Goal: Information Seeking & Learning: Check status

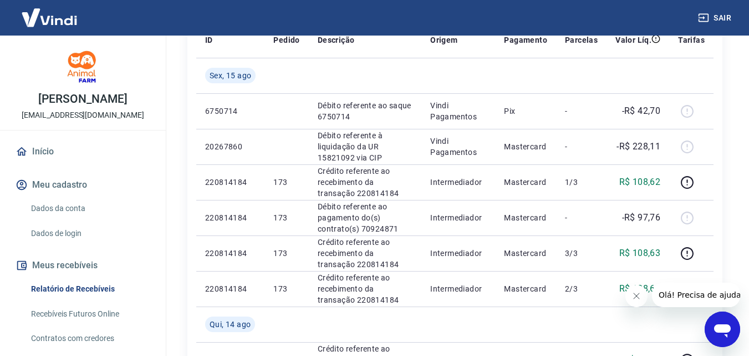
scroll to position [181, 0]
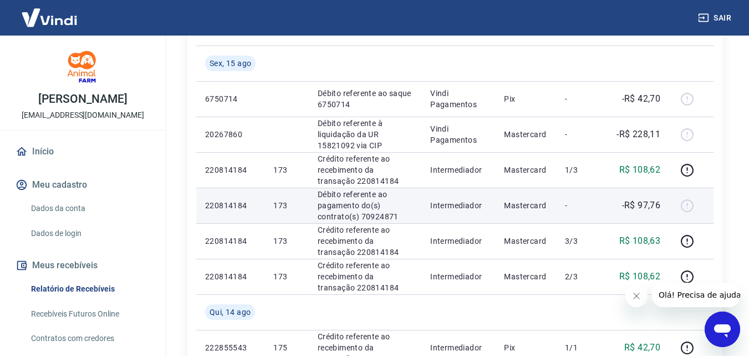
click at [690, 206] on div at bounding box center [691, 205] width 27 height 18
click at [333, 210] on p "Débito referente ao pagamento do(s) contrato(s) 70924871" at bounding box center [365, 205] width 95 height 33
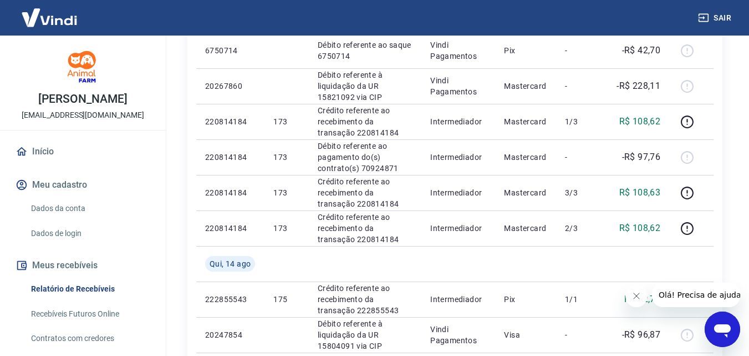
scroll to position [282, 0]
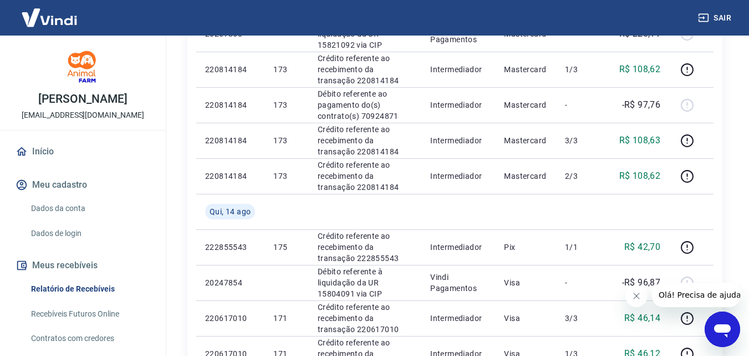
click at [711, 298] on span "Olá! Precisa de ajuda?" at bounding box center [701, 294] width 87 height 9
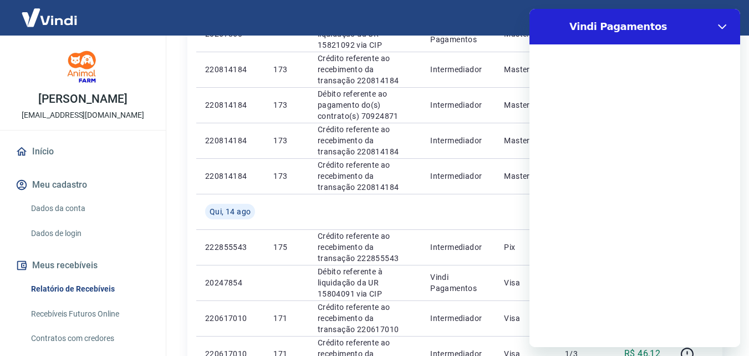
scroll to position [0, 0]
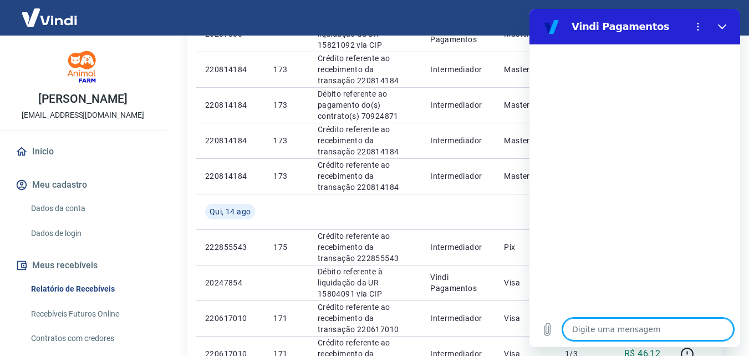
click at [632, 328] on textarea at bounding box center [648, 329] width 171 height 22
type textarea "O"
type textarea "x"
type textarea "OI"
type textarea "x"
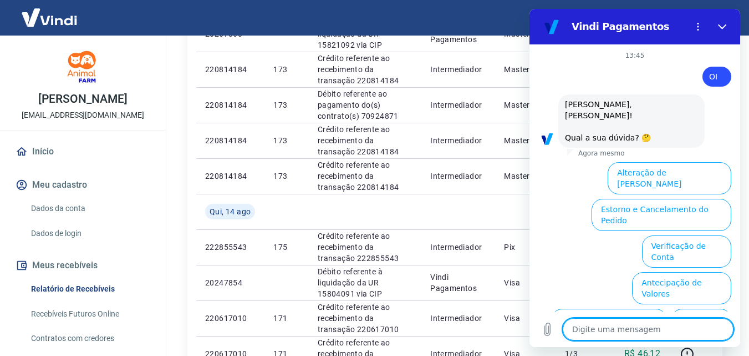
scroll to position [42, 0]
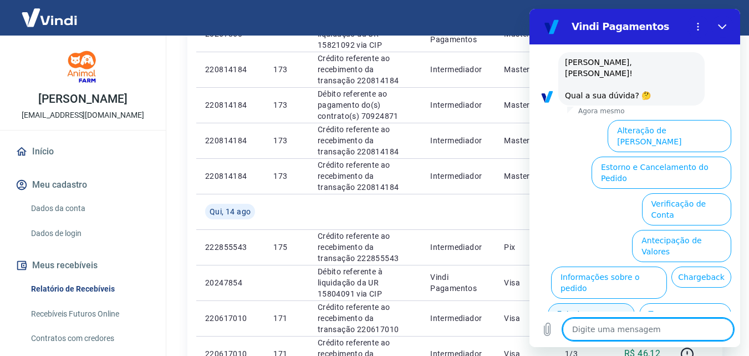
click at [635, 303] on button "Extrato e Recebíveis" at bounding box center [591, 319] width 87 height 32
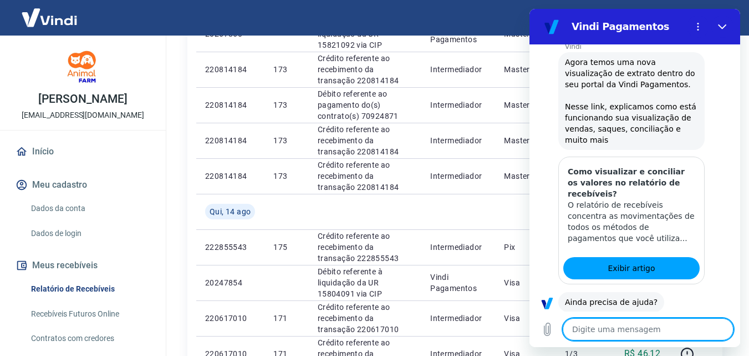
scroll to position [166, 0]
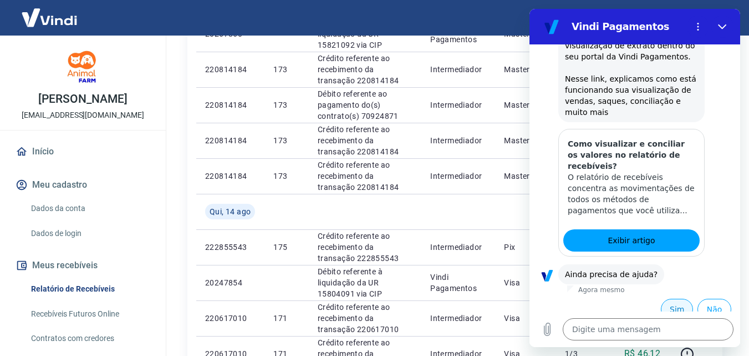
click at [670, 298] on button "Sim" at bounding box center [677, 308] width 32 height 21
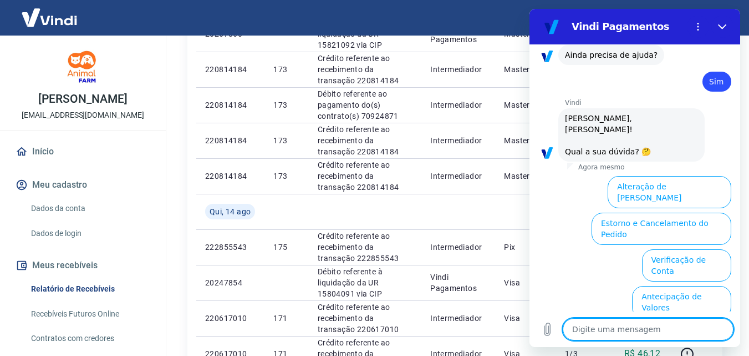
scroll to position [430, 0]
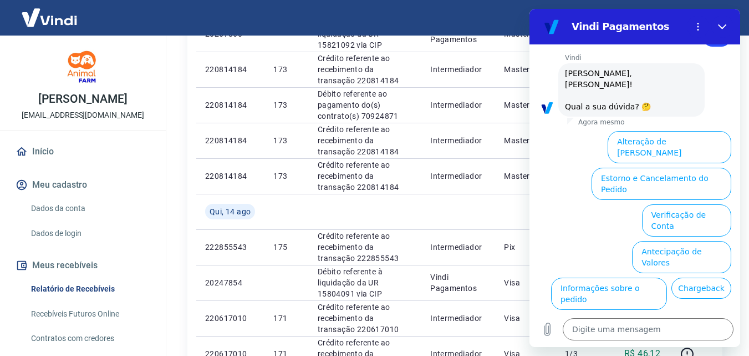
click at [635, 314] on button "Extrato e Recebíveis" at bounding box center [591, 330] width 87 height 32
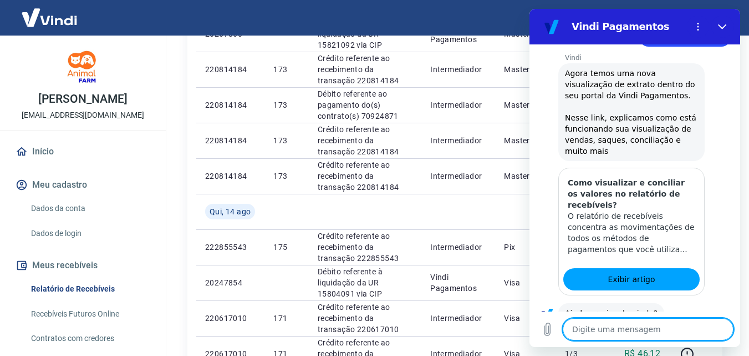
scroll to position [555, 0]
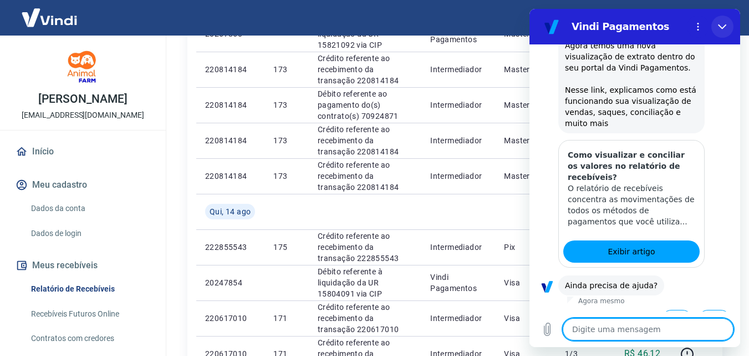
click at [723, 24] on icon "Fechar" at bounding box center [722, 26] width 9 height 9
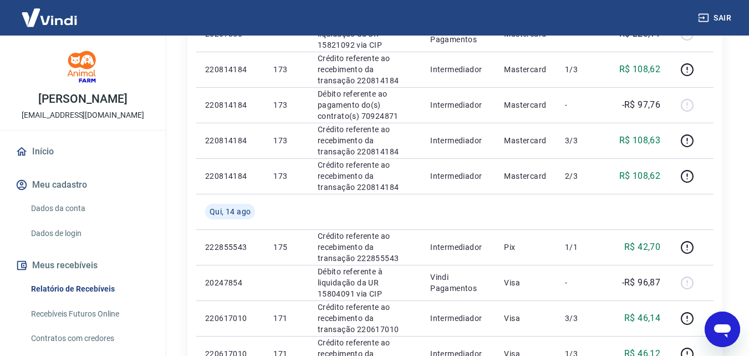
type textarea "x"
